Goal: Task Accomplishment & Management: Complete application form

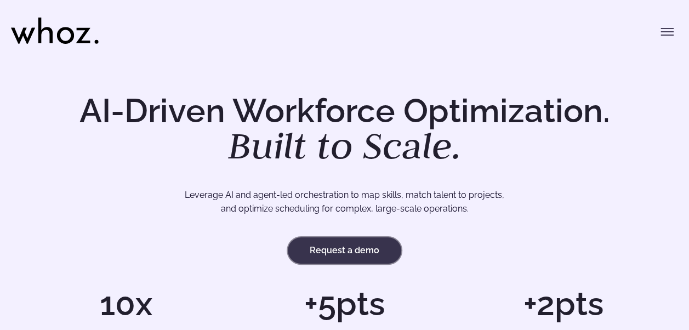
click at [358, 251] on link "Request a demo" at bounding box center [344, 250] width 113 height 26
